Goal: Information Seeking & Learning: Learn about a topic

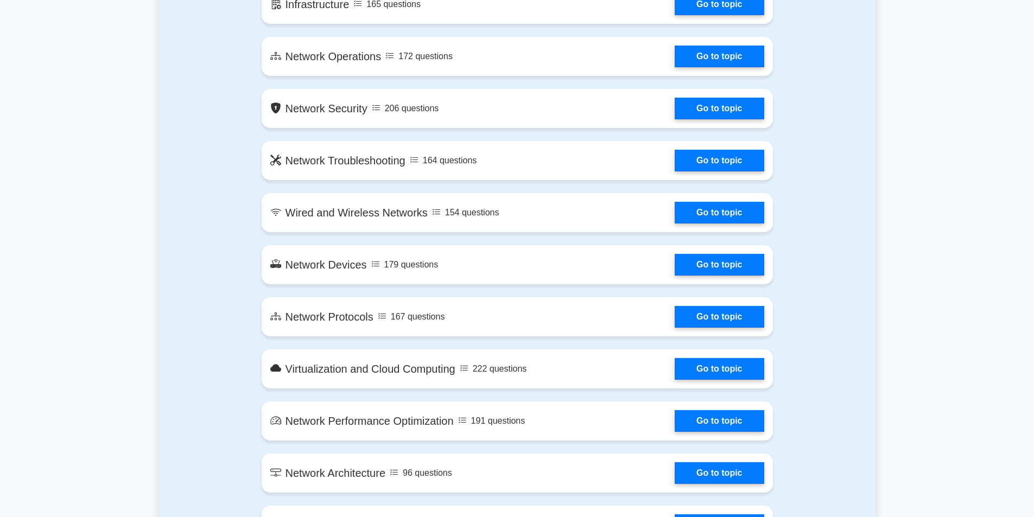
scroll to position [579, 0]
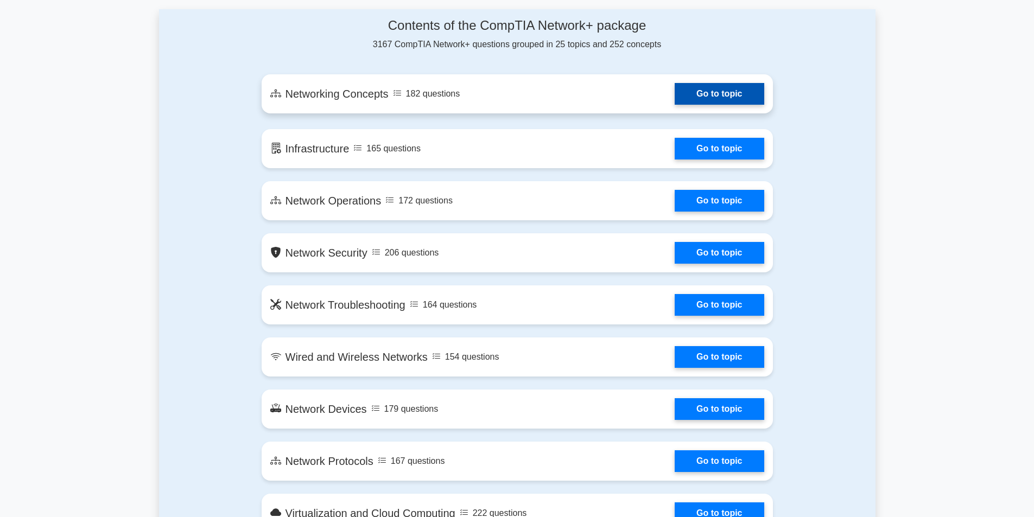
click at [729, 97] on link "Go to topic" at bounding box center [719, 94] width 89 height 22
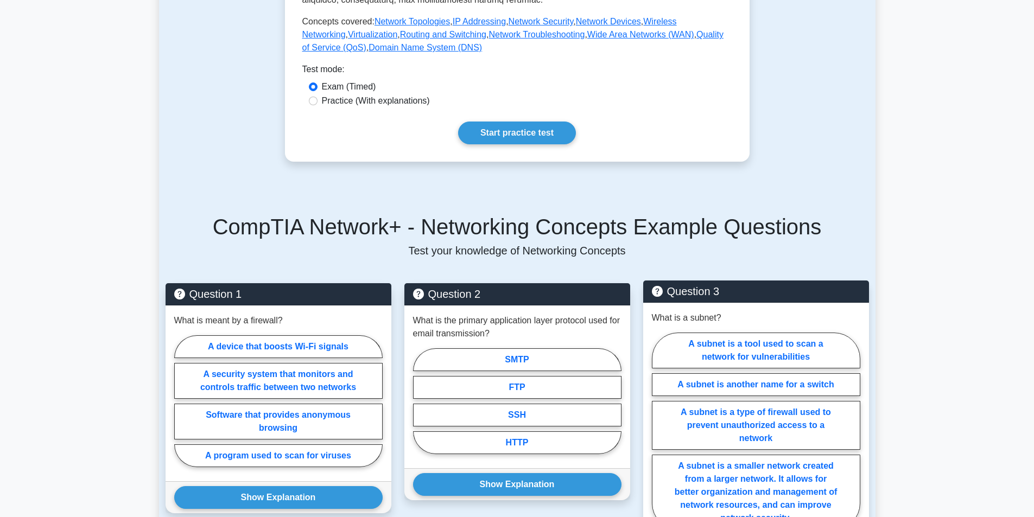
scroll to position [289, 0]
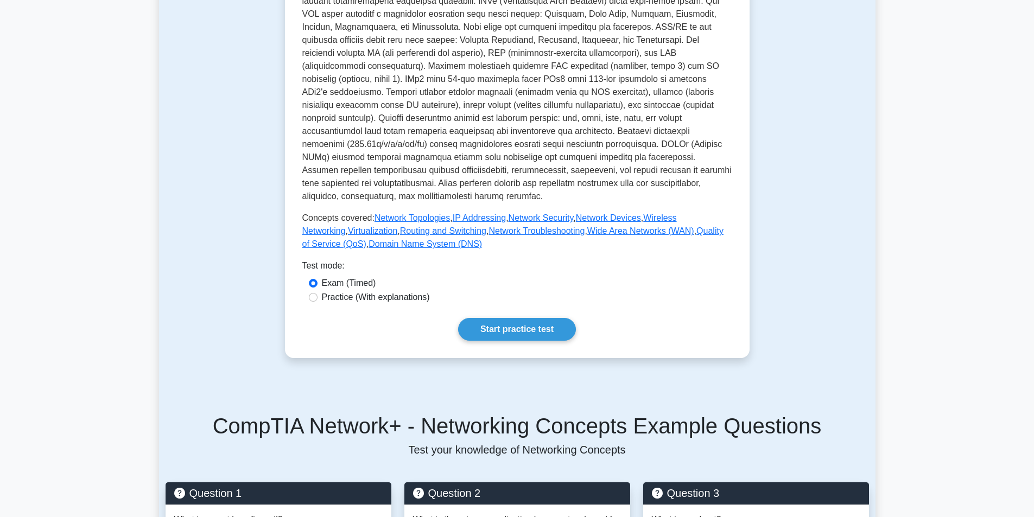
click at [397, 291] on label "Practice (With explanations)" at bounding box center [376, 297] width 108 height 13
click at [318, 293] on input "Practice (With explanations)" at bounding box center [313, 297] width 9 height 9
radio input "true"
click at [348, 277] on label "Exam (Timed)" at bounding box center [349, 283] width 54 height 13
click at [318, 279] on input "Exam (Timed)" at bounding box center [313, 283] width 9 height 9
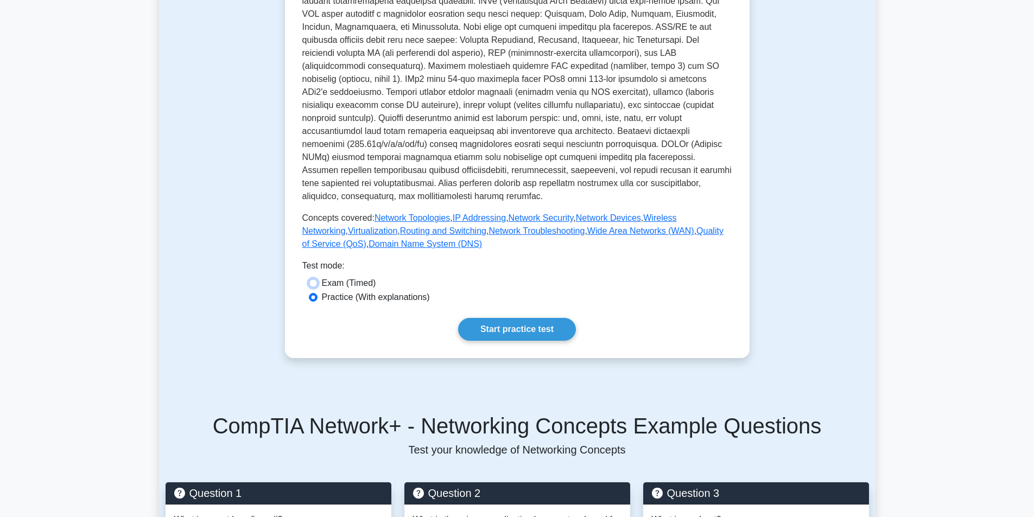
radio input "true"
